Goal: Browse casually

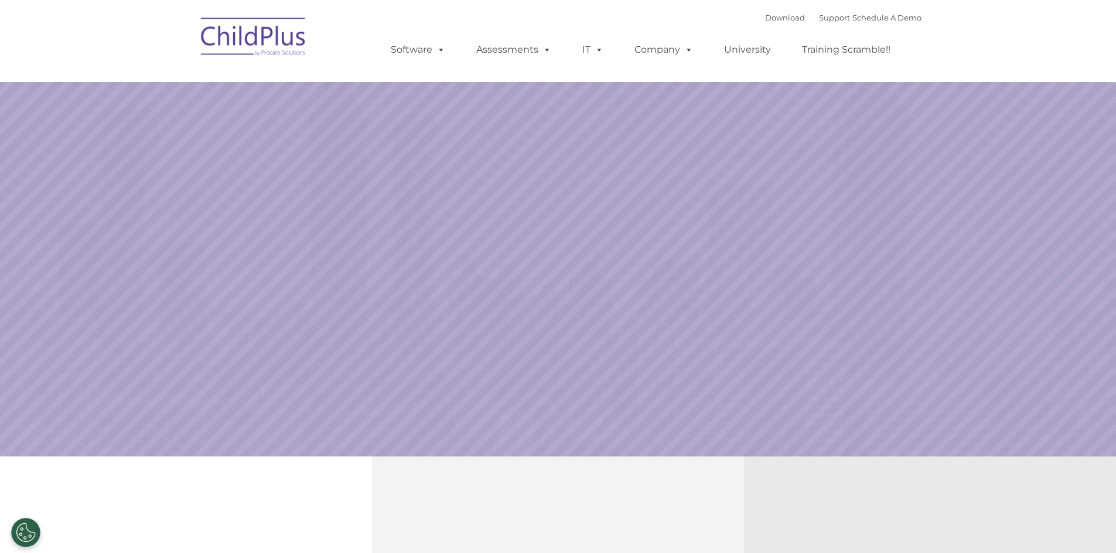
select select "MEDIUM"
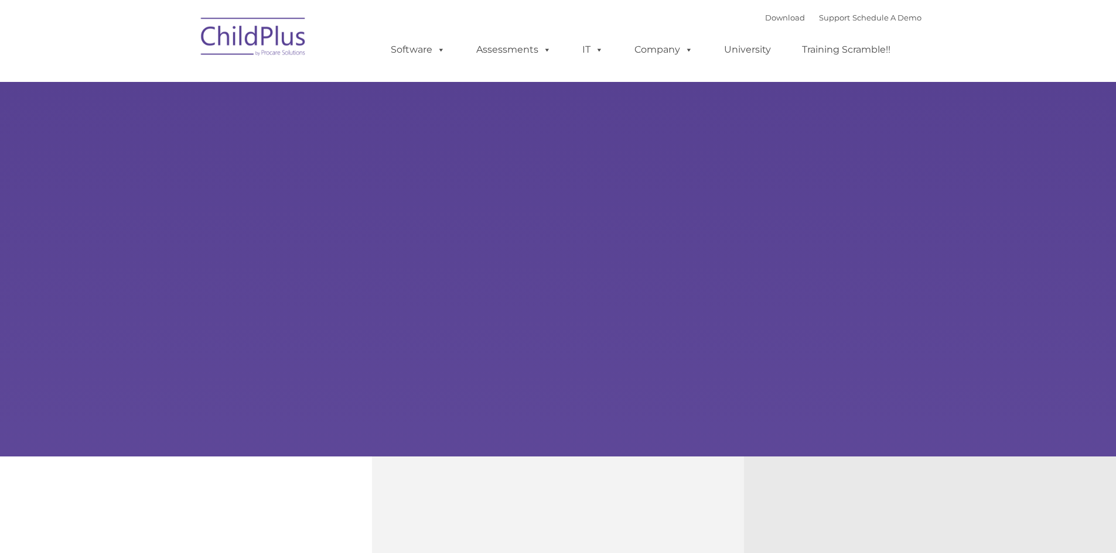
type input ""
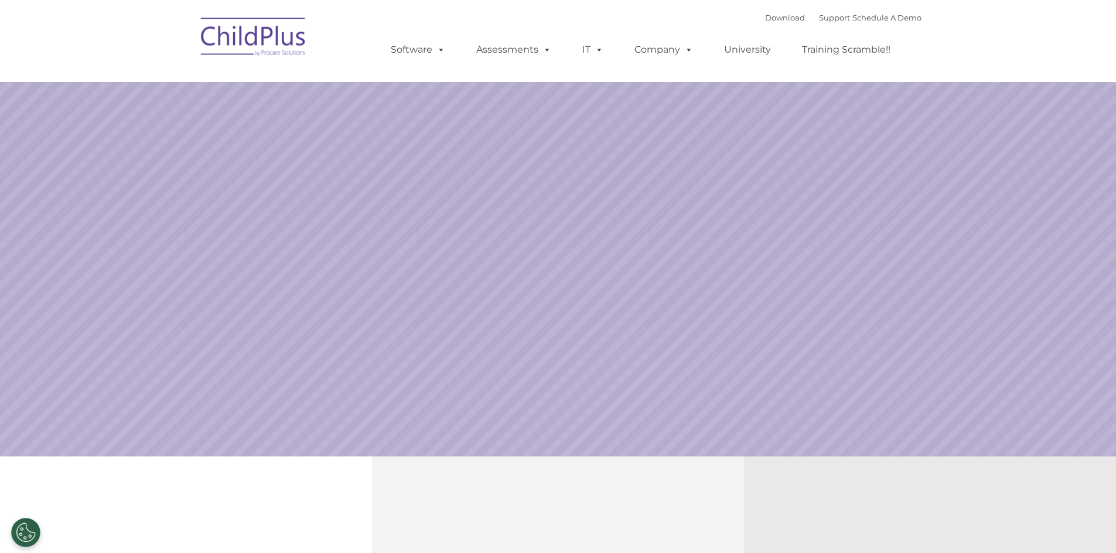
select select "MEDIUM"
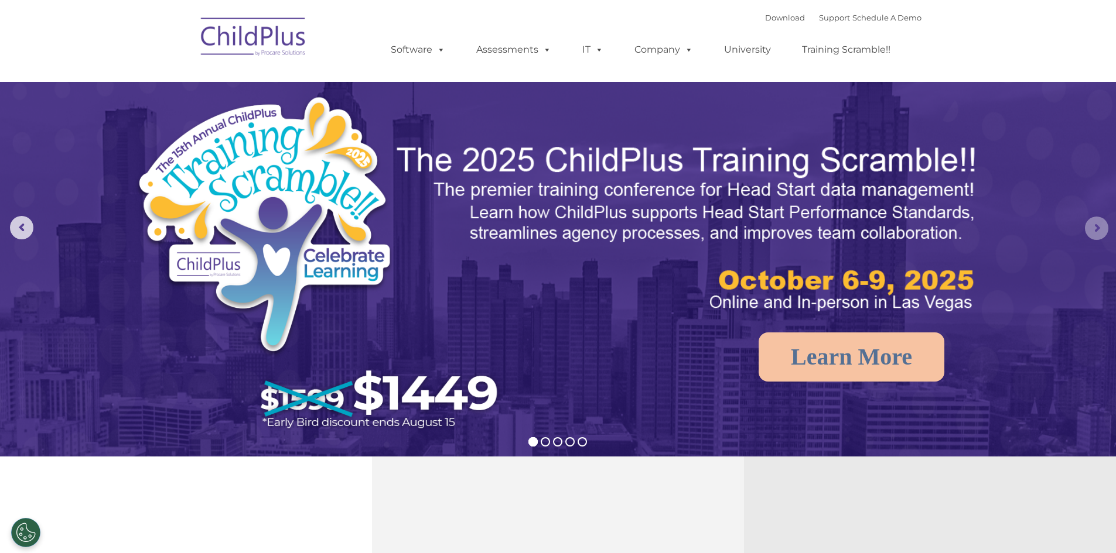
click at [1099, 225] on rs-arrow at bounding box center [1096, 228] width 23 height 23
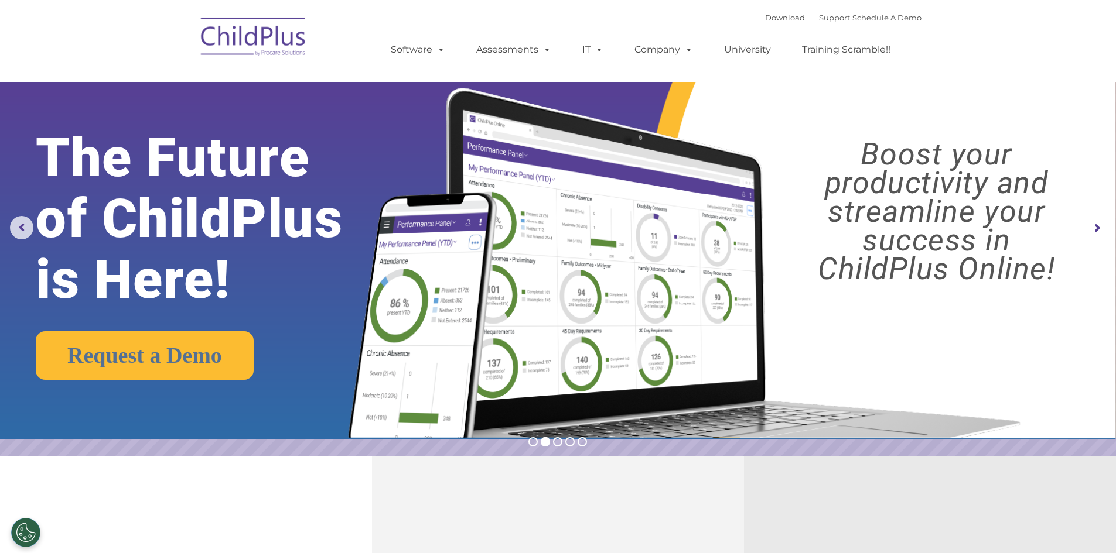
click at [1099, 225] on rs-arrow at bounding box center [1096, 228] width 23 height 23
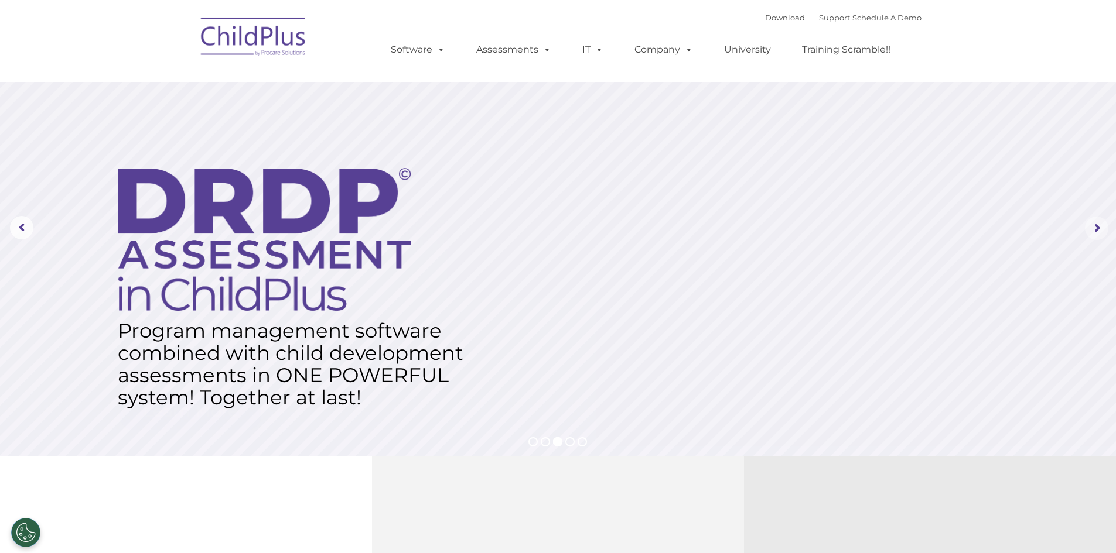
click at [1099, 224] on rs-arrow at bounding box center [1096, 228] width 23 height 23
